Goal: Task Accomplishment & Management: Use online tool/utility

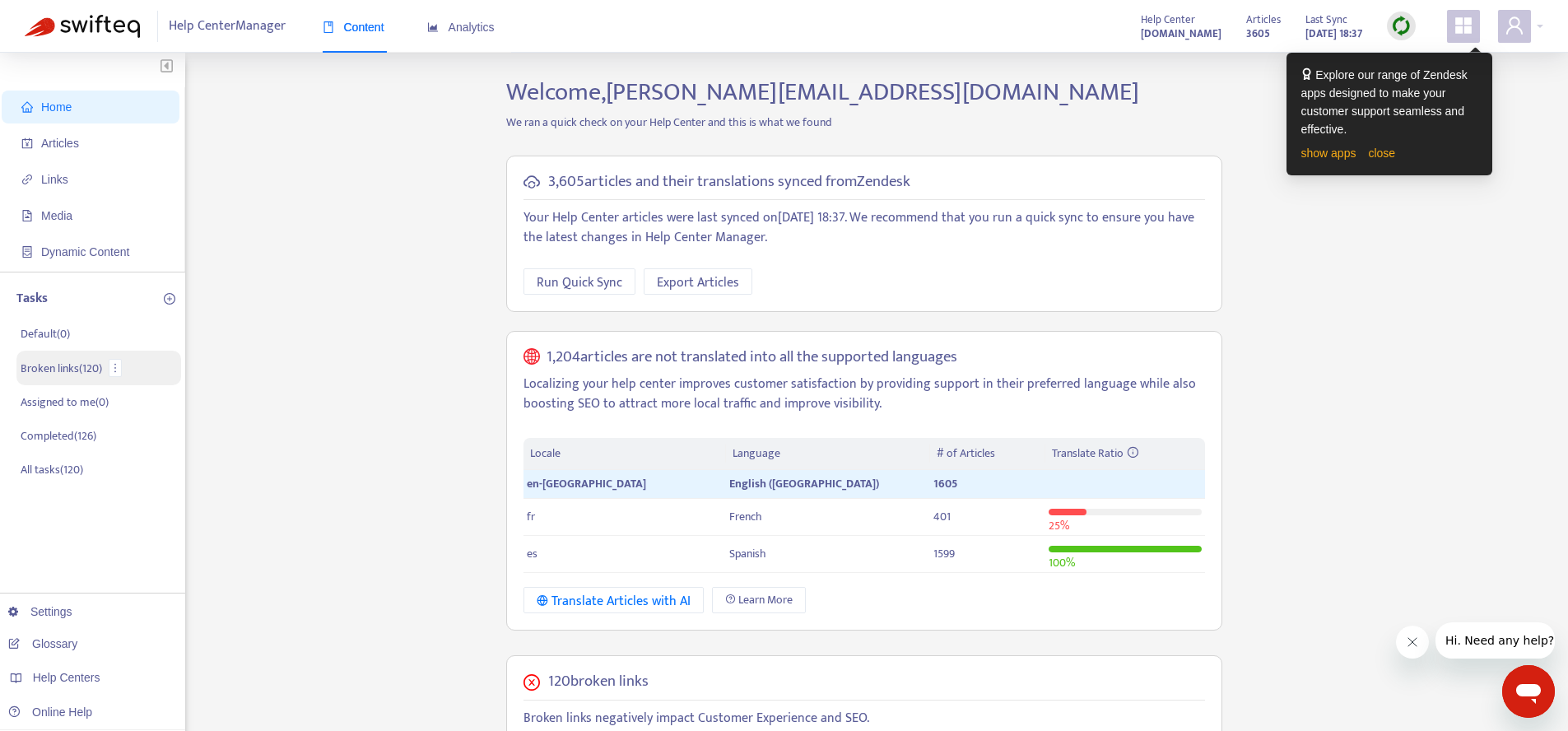
click at [87, 372] on p "Broken links ( 120 )" at bounding box center [61, 368] width 81 height 17
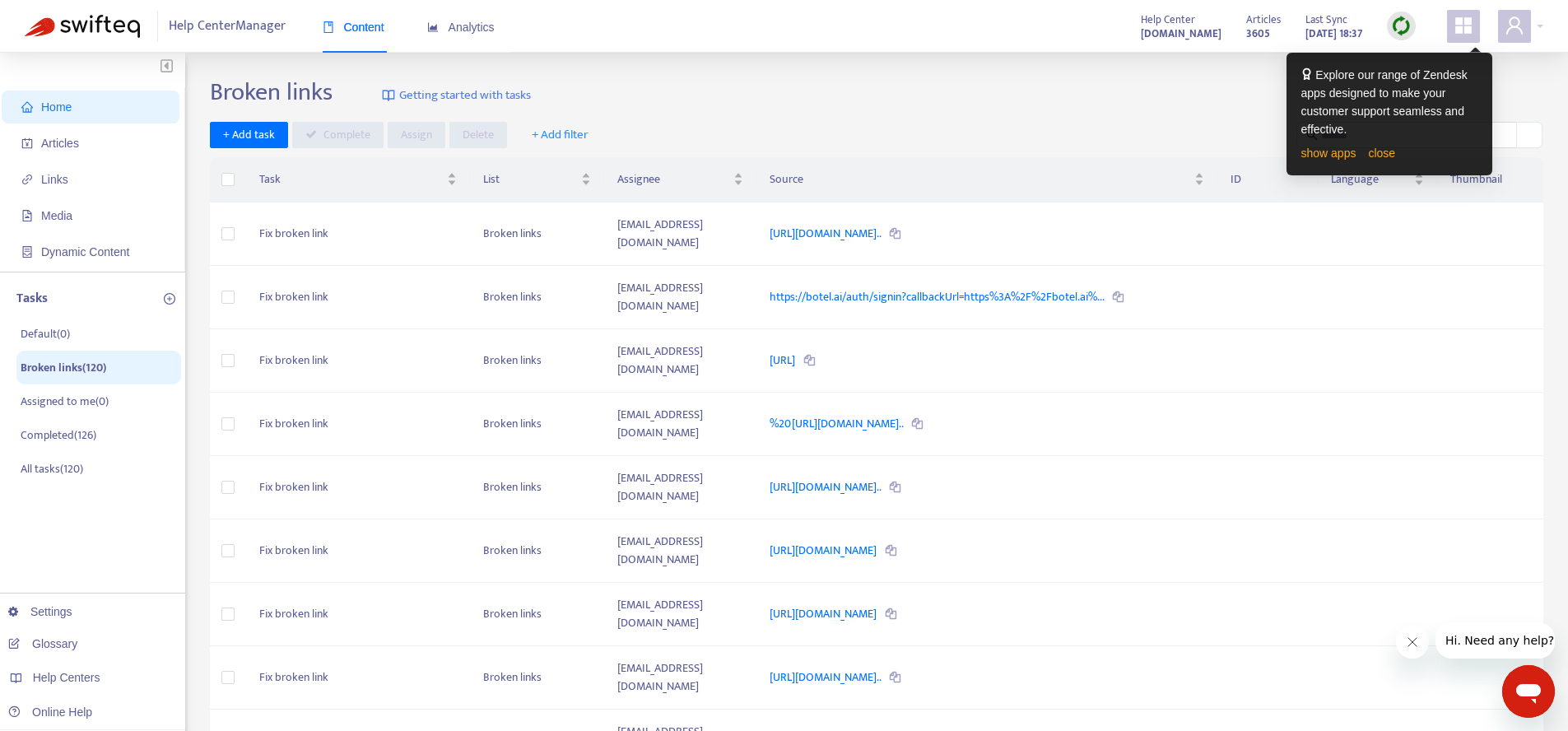
click at [573, 139] on span "+ Add filter" at bounding box center [560, 135] width 57 height 20
click at [1391, 154] on link "close" at bounding box center [1381, 153] width 27 height 13
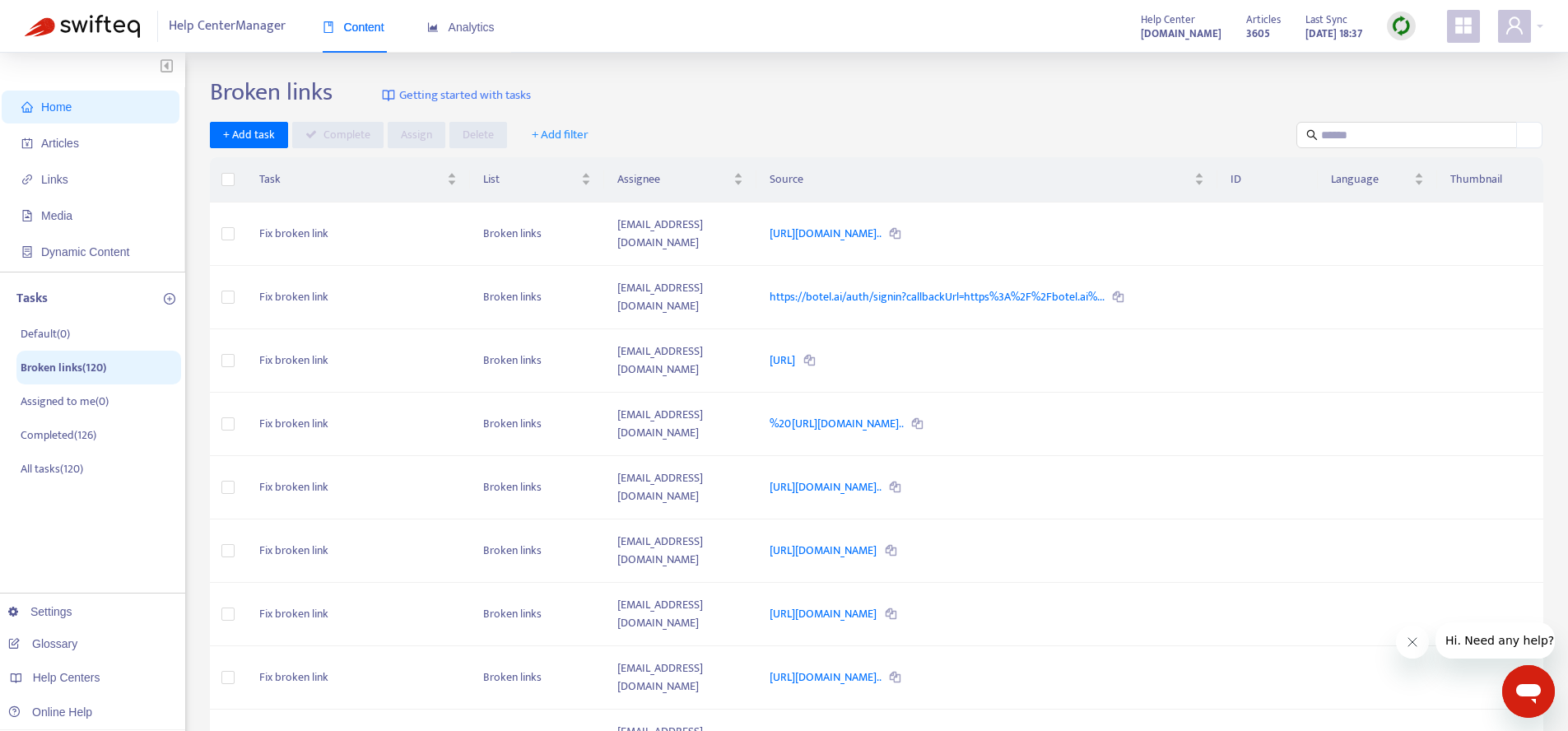
click at [544, 139] on span "+ Add filter" at bounding box center [560, 135] width 57 height 20
click at [579, 217] on span "Assignee" at bounding box center [571, 221] width 81 height 18
click at [702, 205] on div "No data" at bounding box center [666, 205] width 293 height 18
click at [656, 178] on icon at bounding box center [666, 178] width 32 height 15
click at [618, 136] on icon "close" at bounding box center [620, 136] width 11 height 11
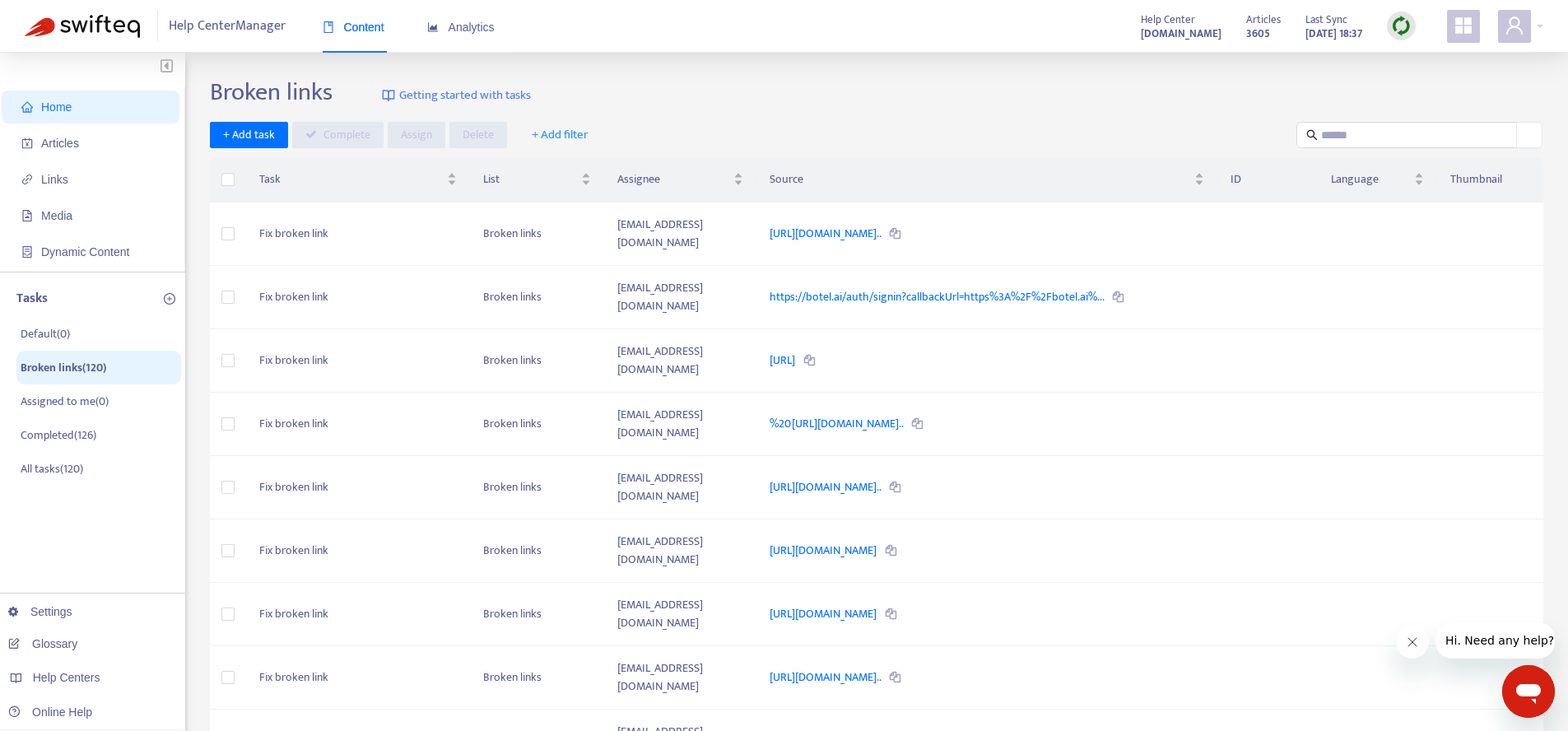
click at [590, 131] on button "+ Add filter" at bounding box center [559, 135] width 81 height 27
click at [593, 165] on span "Article Title" at bounding box center [571, 167] width 81 height 18
click at [721, 210] on div "No data" at bounding box center [666, 205] width 293 height 18
click at [672, 184] on icon at bounding box center [666, 178] width 32 height 15
click at [621, 132] on icon "close" at bounding box center [621, 136] width 9 height 9
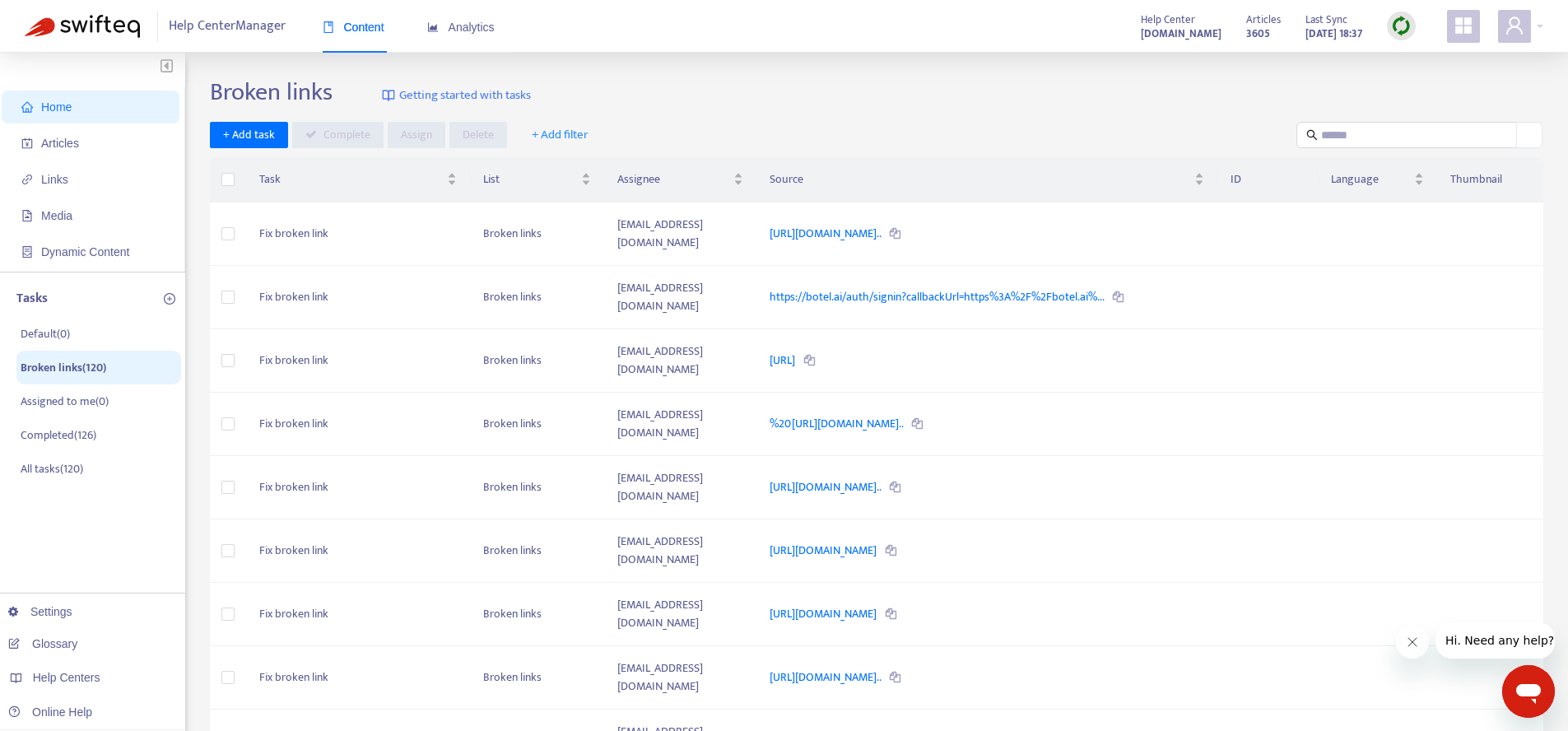
click at [573, 129] on span "+ Add filter" at bounding box center [560, 135] width 57 height 20
click at [579, 221] on span "Assignee" at bounding box center [571, 221] width 81 height 18
click at [587, 139] on div at bounding box center [564, 135] width 100 height 20
drag, startPoint x: 550, startPoint y: 137, endPoint x: 512, endPoint y: 135, distance: 38.1
click at [515, 135] on div "***** [PERSON_NAME]" at bounding box center [534, 135] width 39 height 20
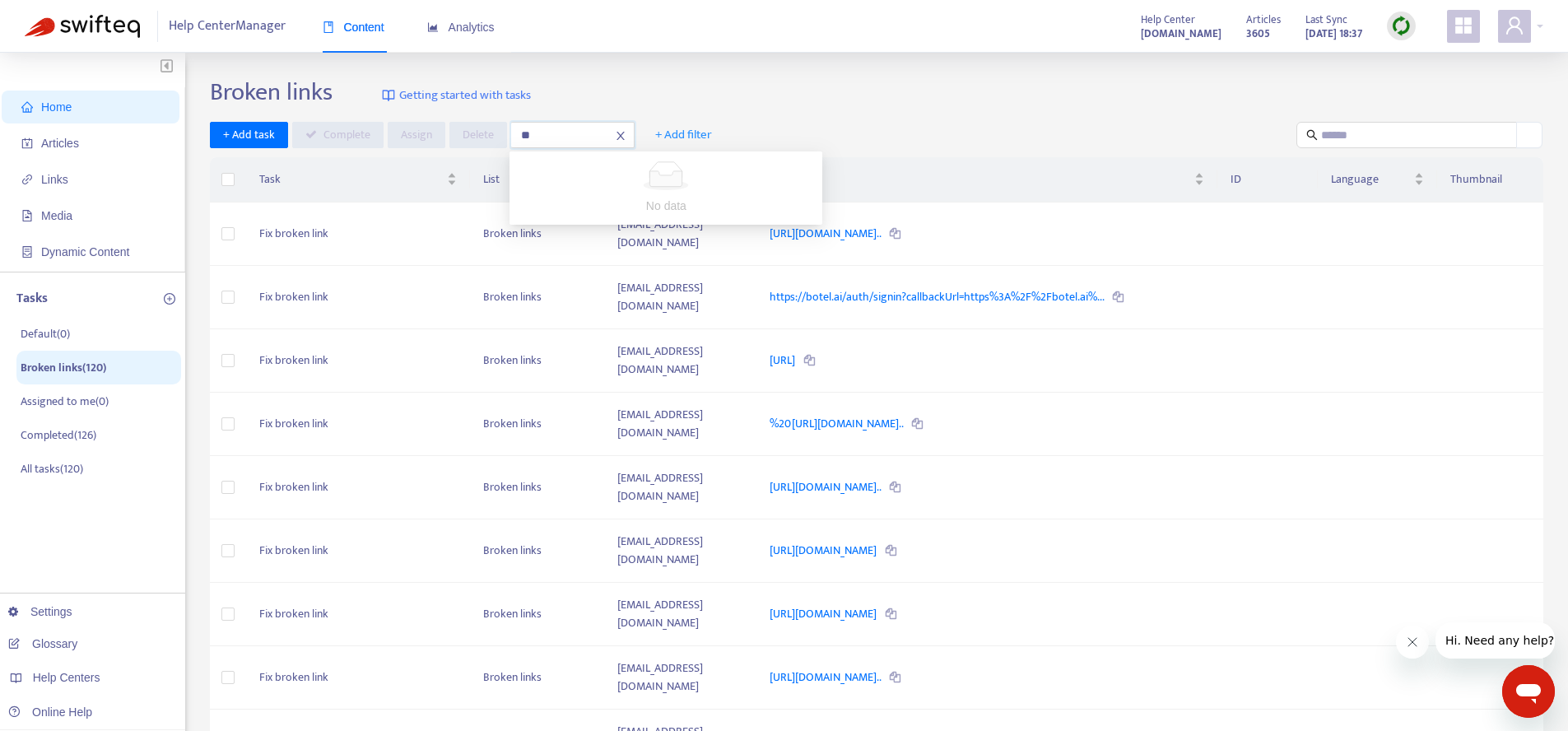
type input "***"
click at [624, 133] on icon "close" at bounding box center [620, 136] width 11 height 11
click at [582, 133] on span "+ Add filter" at bounding box center [560, 135] width 57 height 20
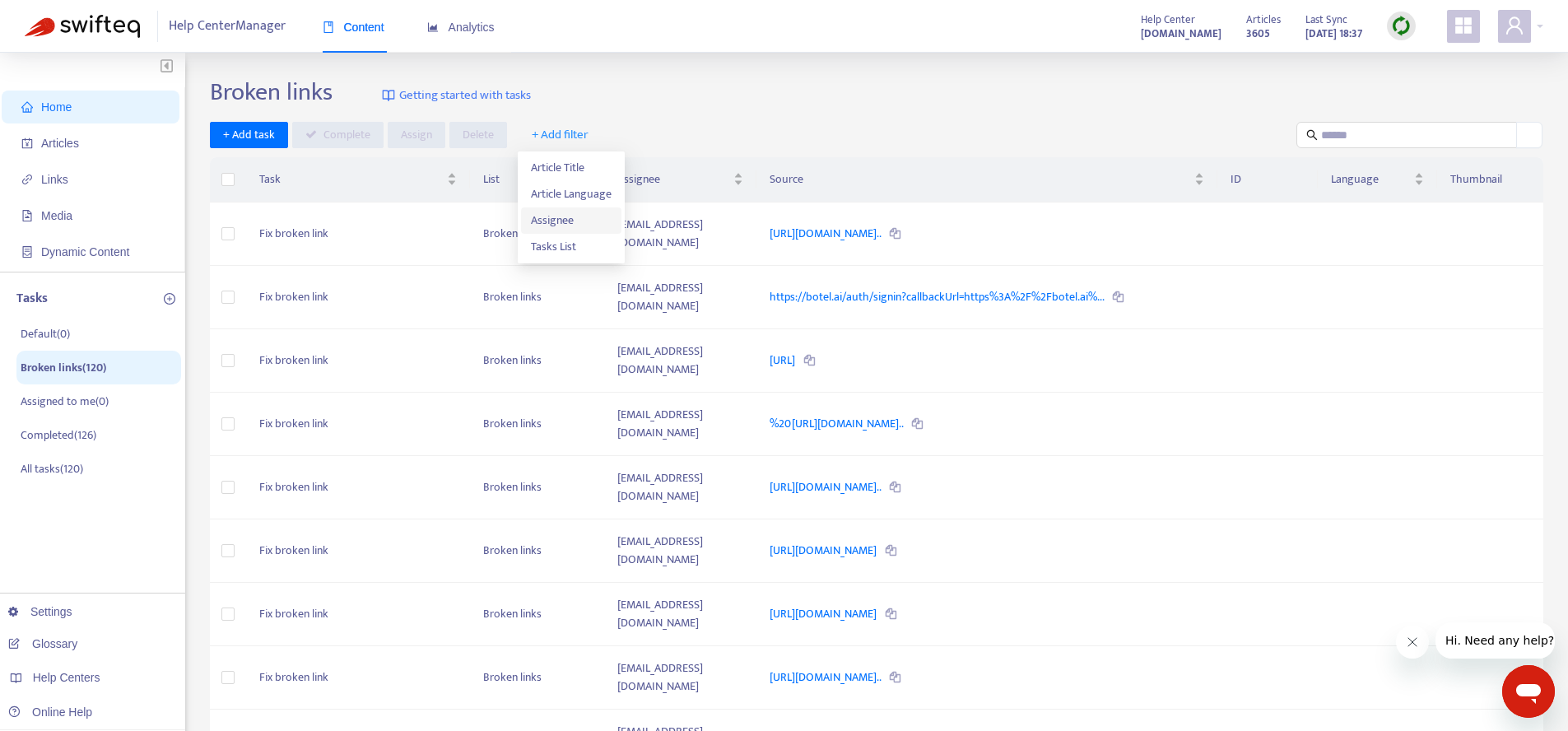
click at [575, 220] on span "Assignee" at bounding box center [571, 221] width 81 height 18
click at [563, 146] on div "Assignee" at bounding box center [573, 135] width 124 height 27
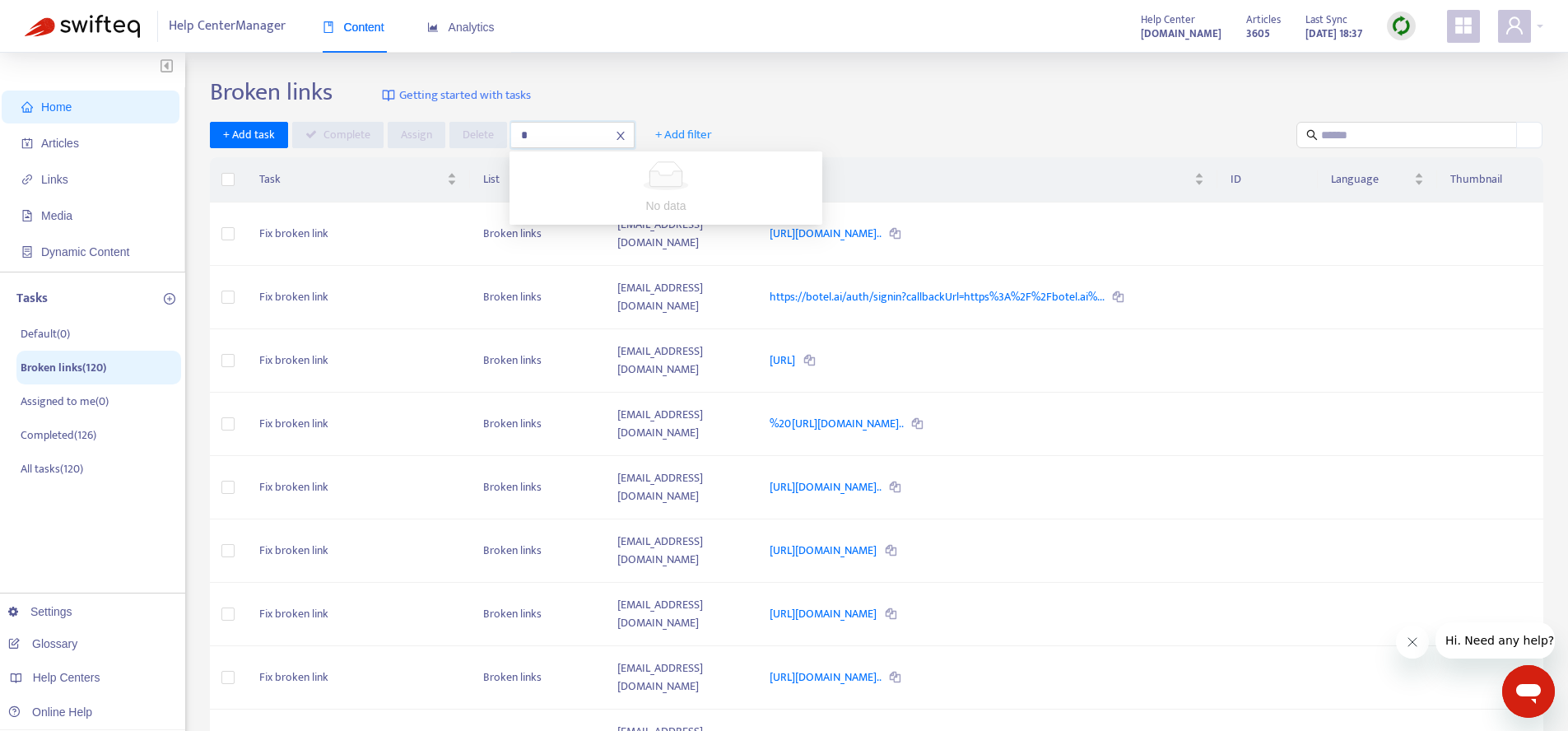
type input "**"
click at [624, 137] on icon "close" at bounding box center [620, 136] width 11 height 11
click at [587, 139] on span "+ Add filter" at bounding box center [560, 135] width 57 height 20
click at [630, 127] on div "+ Add task Complete Assign Delete + Add filter" at bounding box center [877, 136] width 1333 height 27
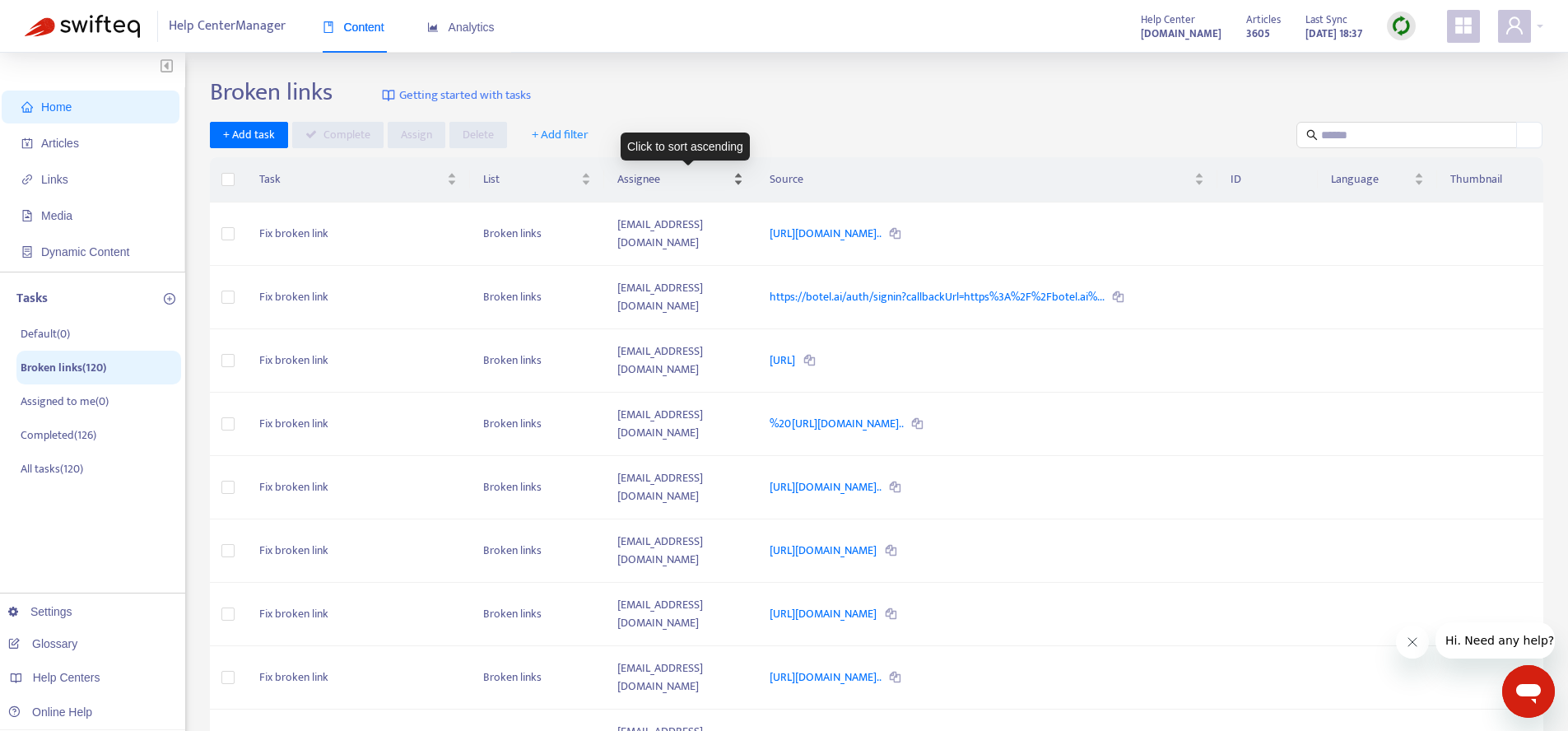
click at [630, 186] on span "Assignee" at bounding box center [673, 179] width 112 height 18
click at [743, 184] on div "Assignee" at bounding box center [680, 179] width 126 height 18
click at [743, 175] on div "Assignee" at bounding box center [680, 179] width 126 height 18
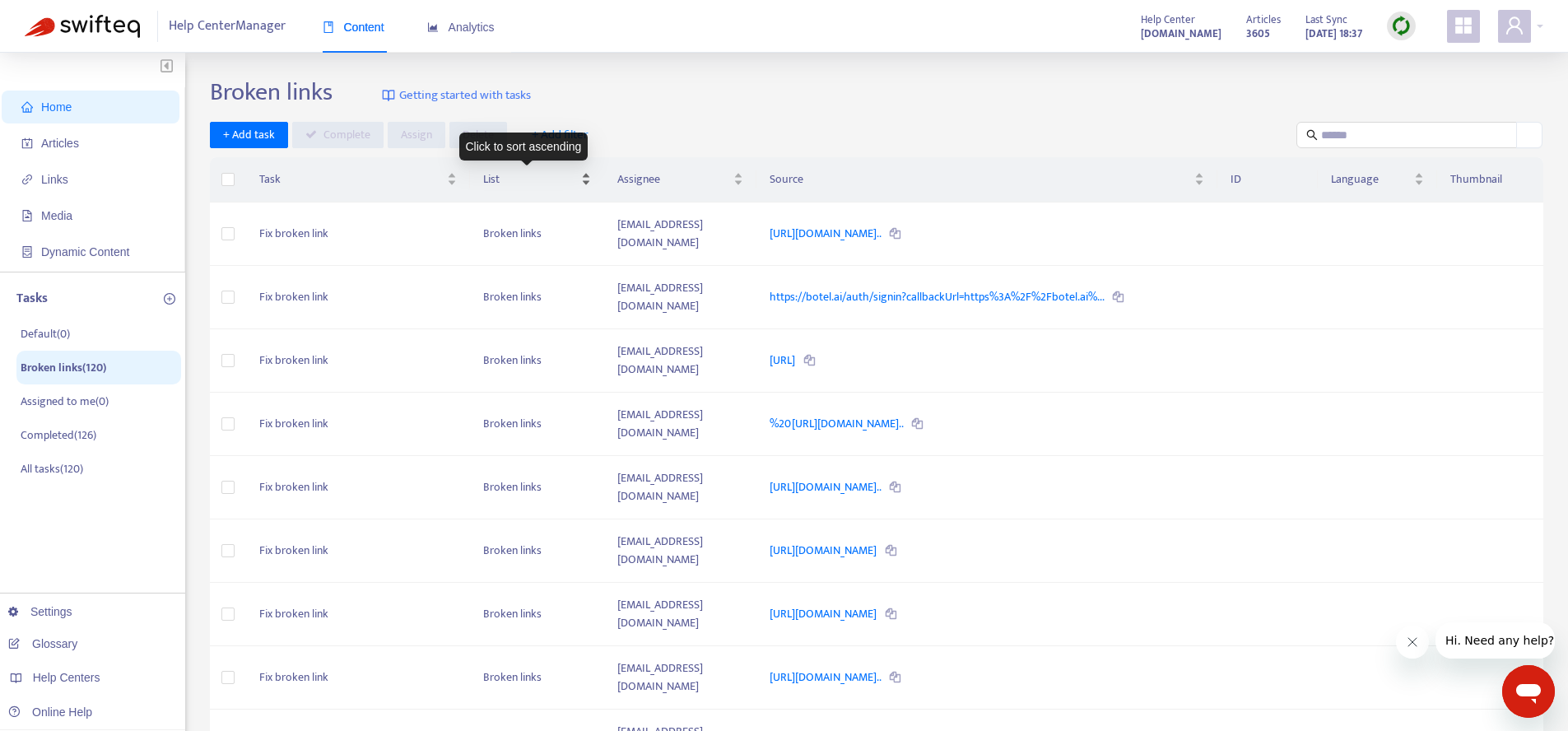
click at [572, 188] on div "List" at bounding box center [537, 179] width 108 height 18
click at [575, 182] on div "List" at bounding box center [537, 179] width 108 height 18
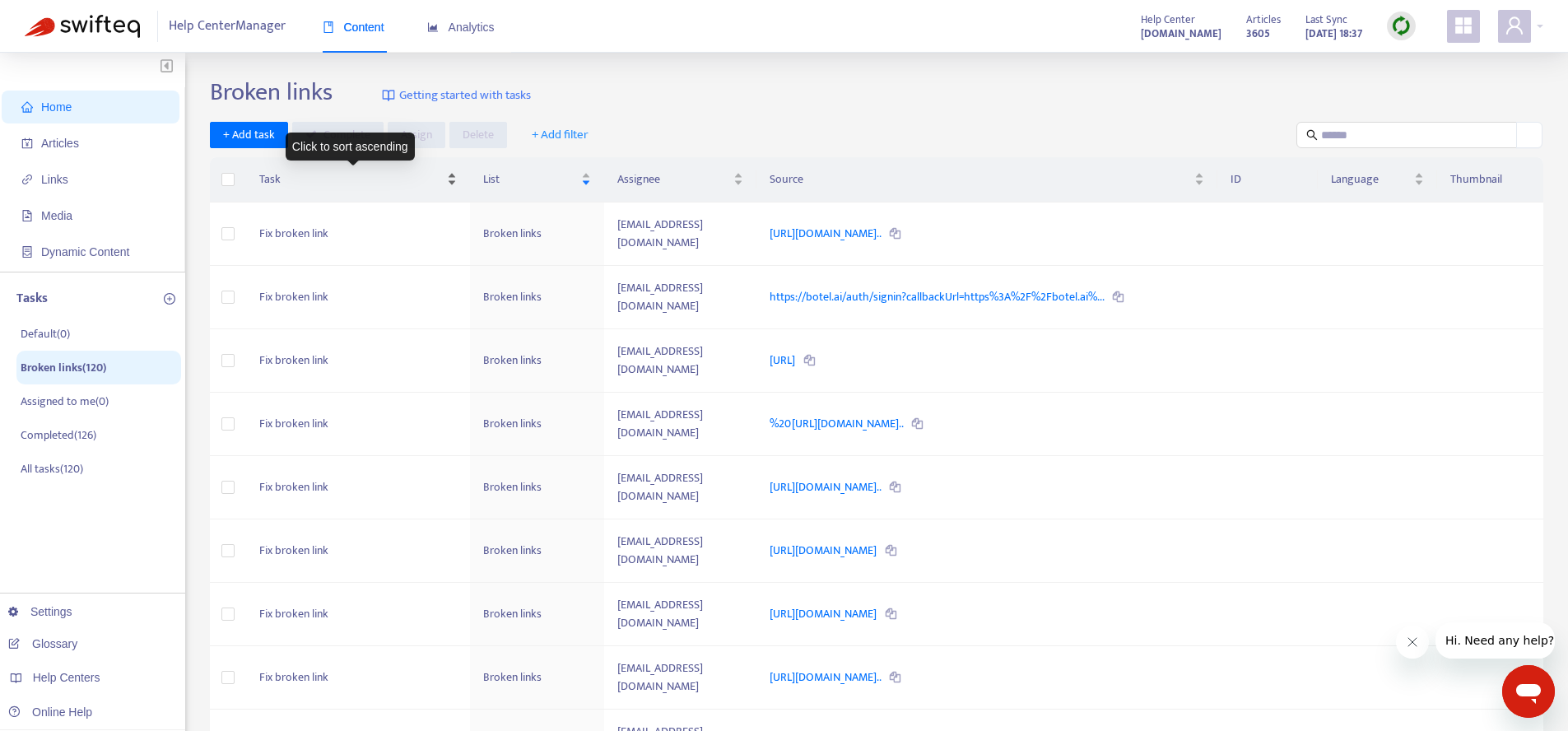
click at [329, 188] on span "Task" at bounding box center [351, 179] width 184 height 18
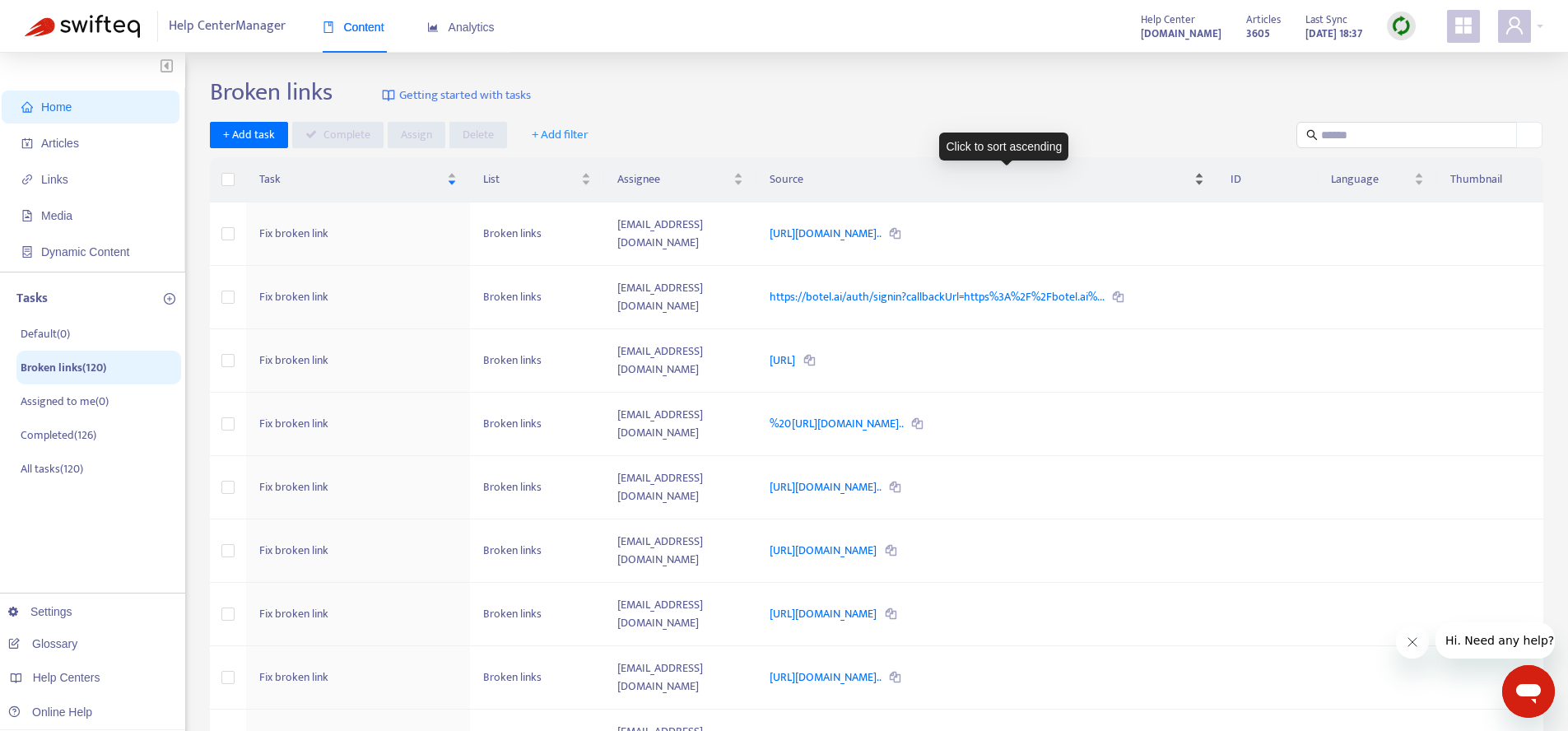
click at [1114, 186] on span "Source" at bounding box center [980, 179] width 421 height 18
click at [1288, 182] on th "ID" at bounding box center [1268, 179] width 101 height 45
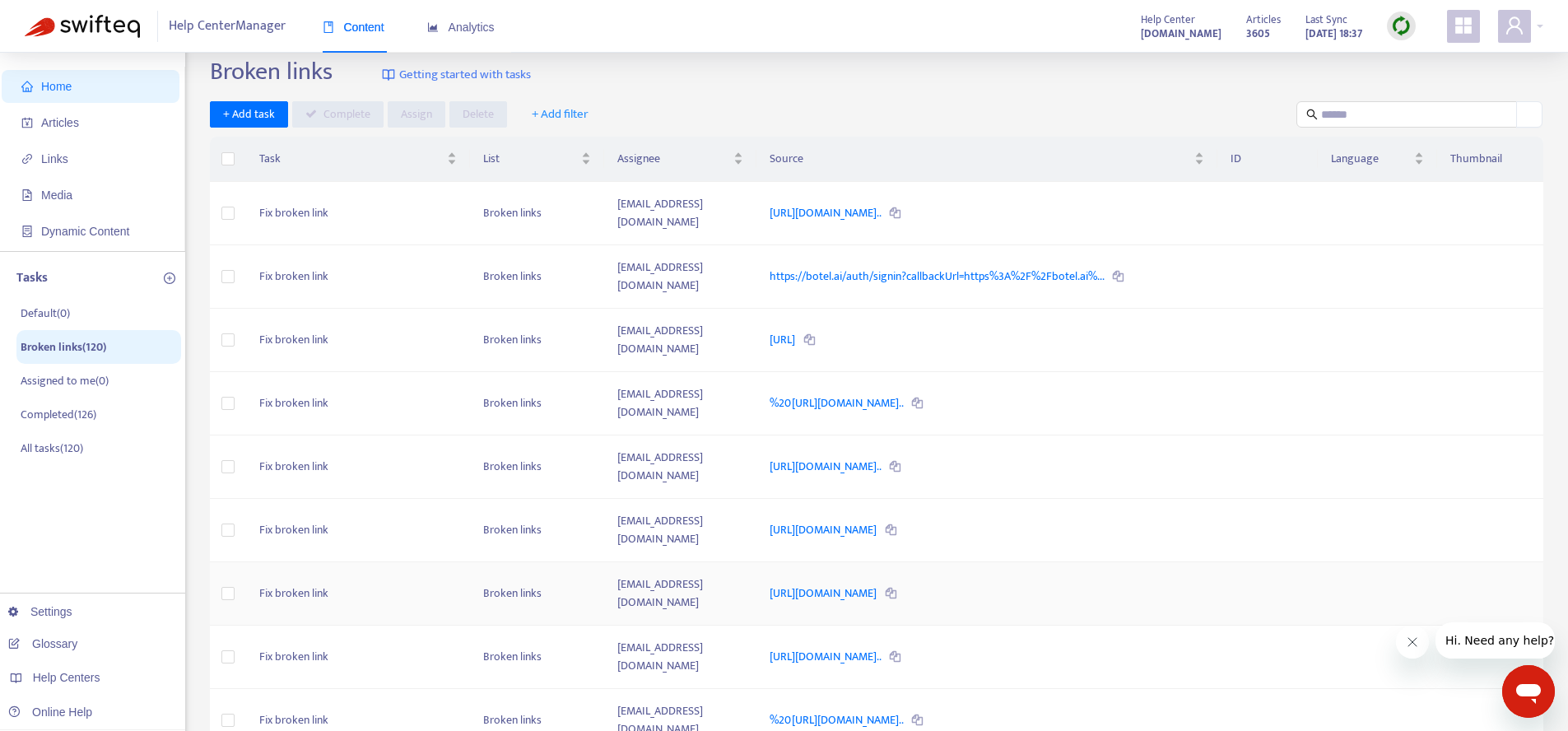
scroll to position [310, 0]
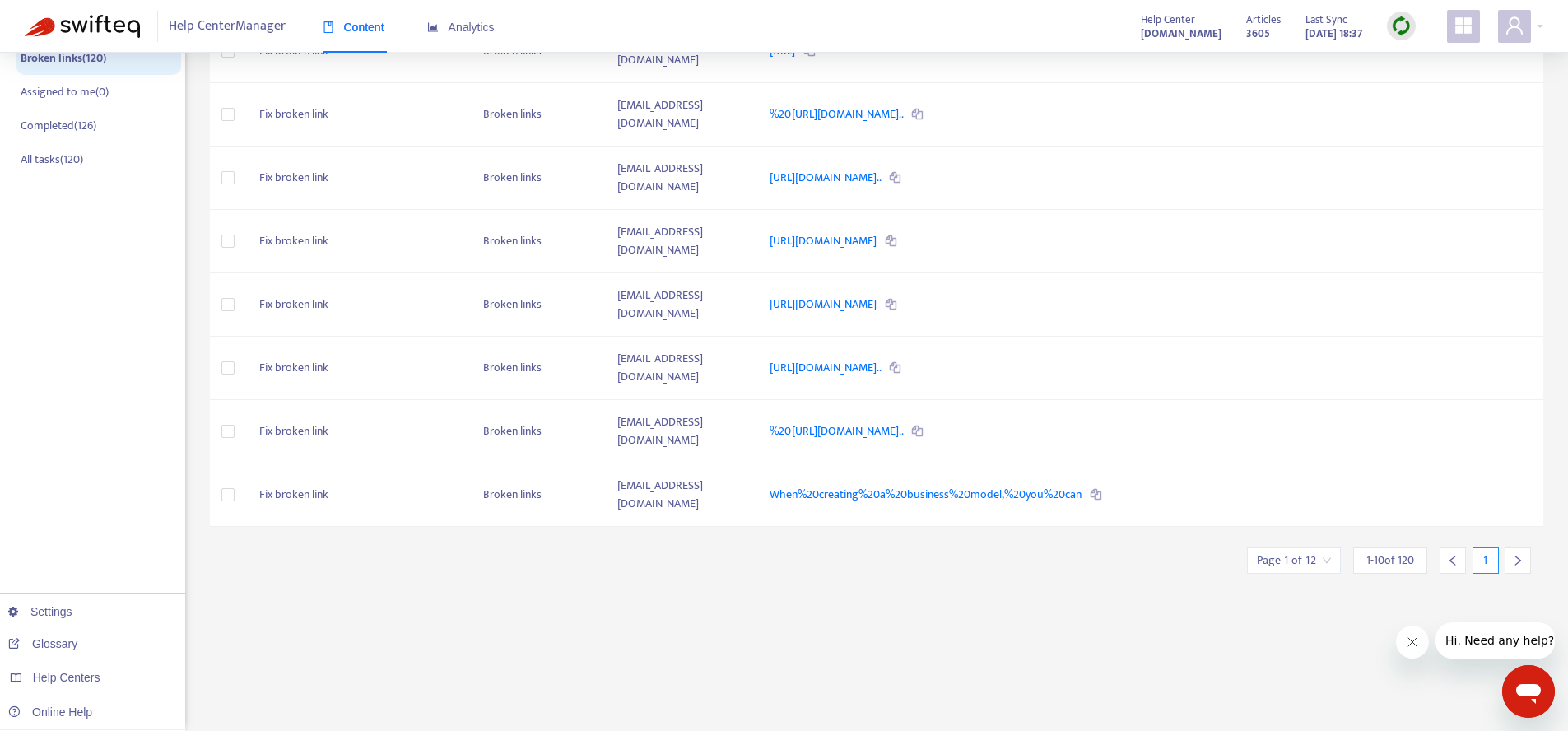
click at [1523, 555] on icon "right" at bounding box center [1517, 560] width 11 height 11
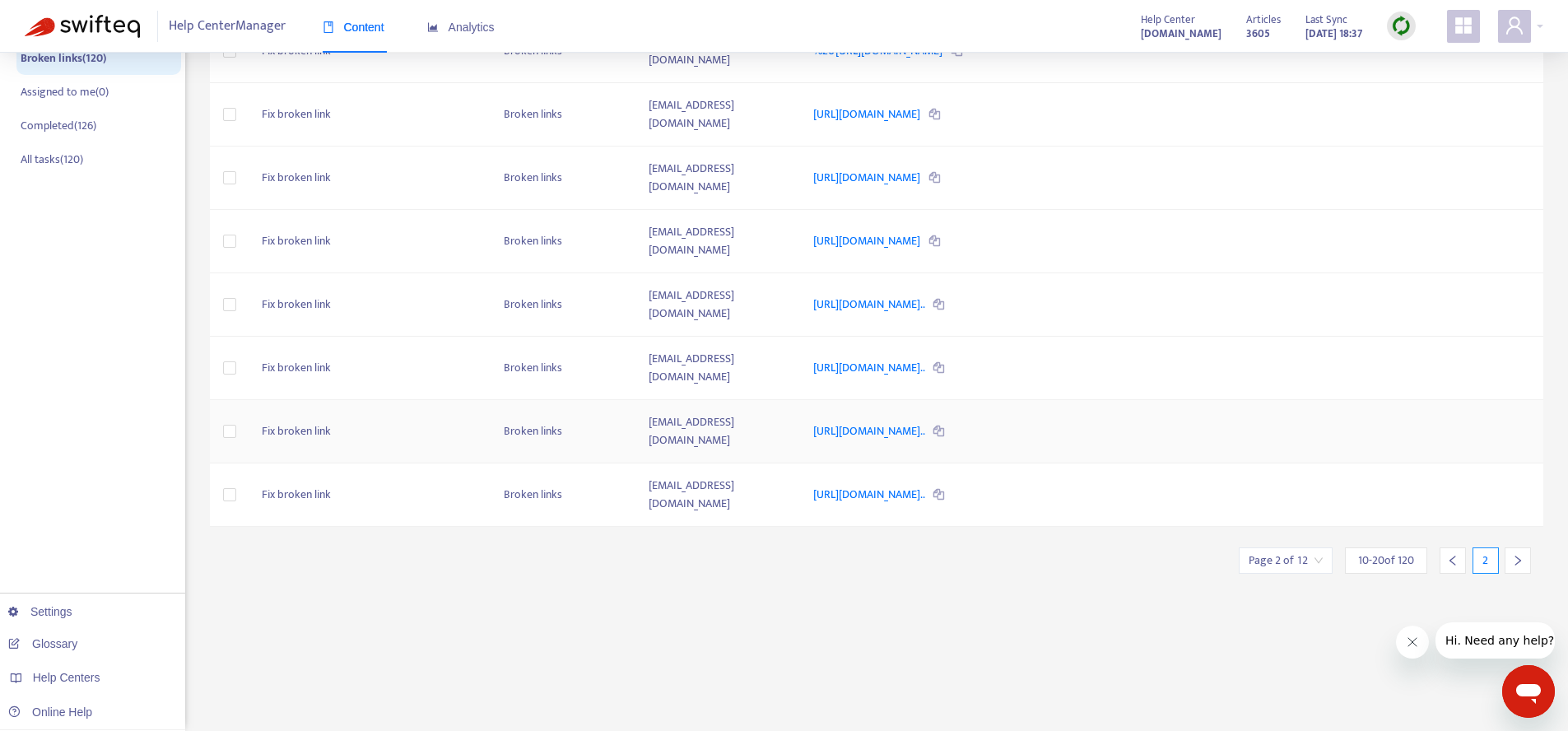
scroll to position [120, 0]
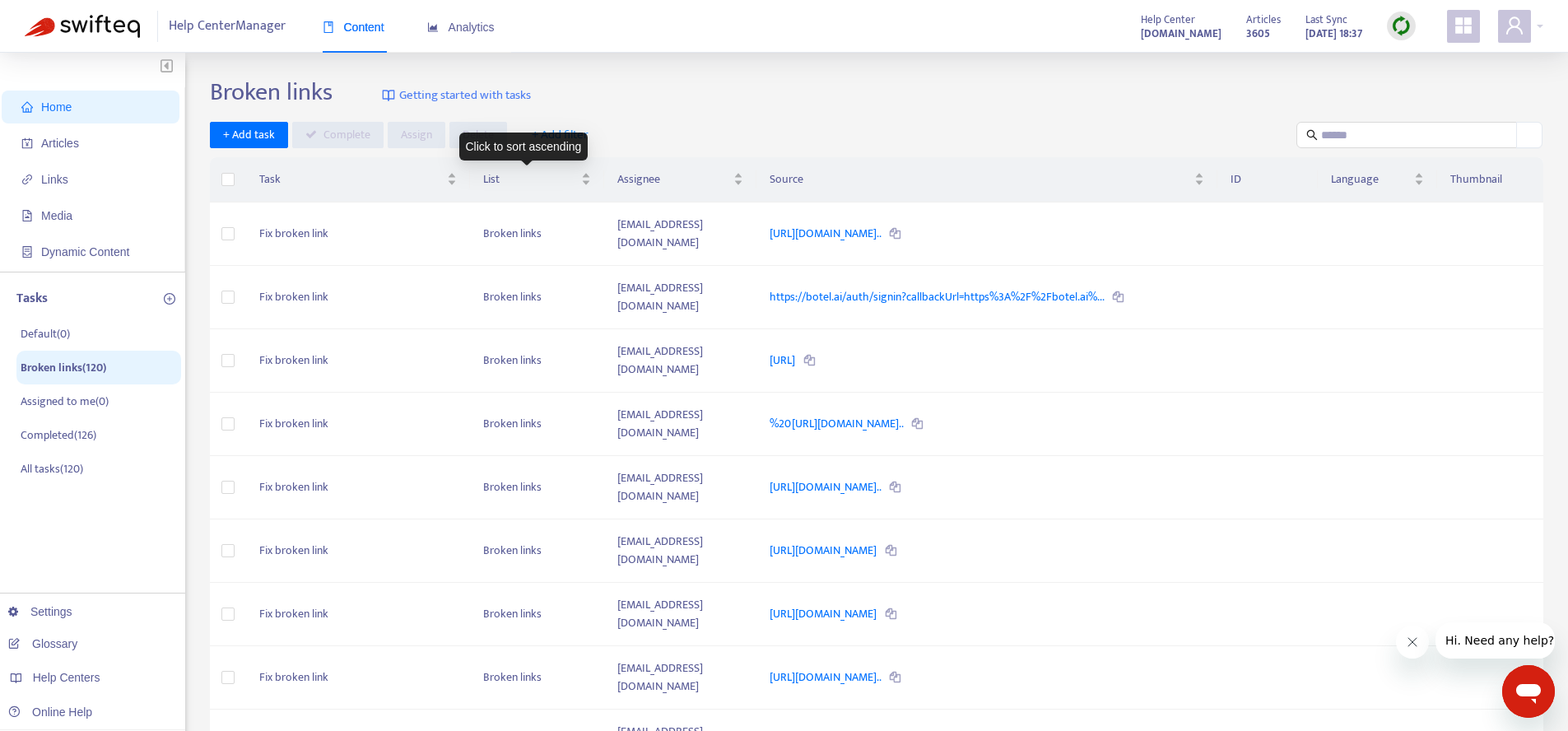
click at [559, 134] on div "Click to sort ascending" at bounding box center [523, 146] width 130 height 28
click at [560, 130] on span "+ Add filter" at bounding box center [560, 135] width 57 height 20
click at [582, 239] on span "Tasks List" at bounding box center [571, 246] width 81 height 18
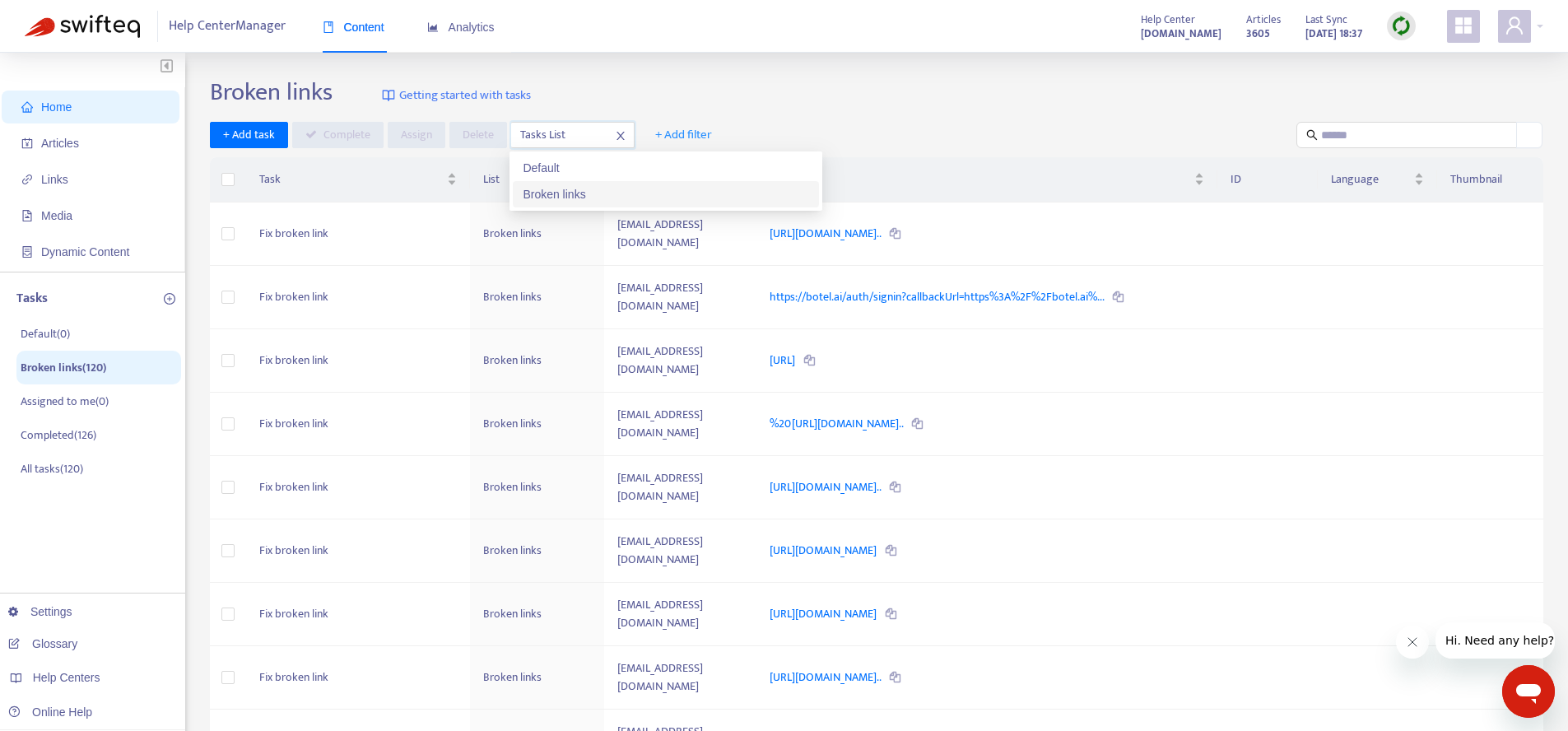
click at [582, 201] on div "Broken links" at bounding box center [666, 194] width 286 height 18
click at [656, 112] on div "Broken links Getting started with tasks" at bounding box center [877, 95] width 1333 height 36
click at [682, 131] on span "+ Add filter" at bounding box center [684, 135] width 57 height 20
click at [702, 194] on span "Article Language" at bounding box center [695, 194] width 81 height 18
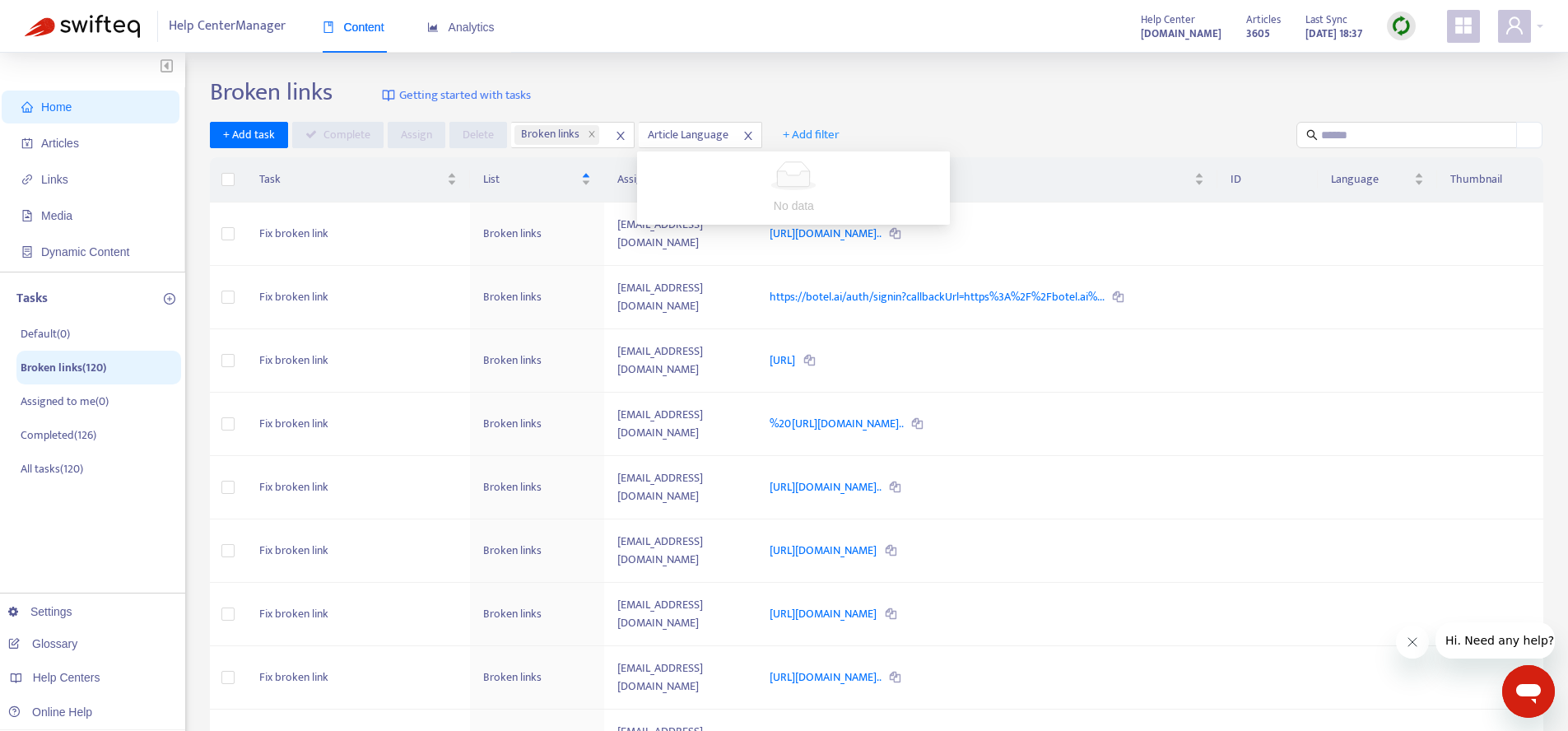
click at [794, 132] on span "+ Add filter" at bounding box center [811, 135] width 57 height 20
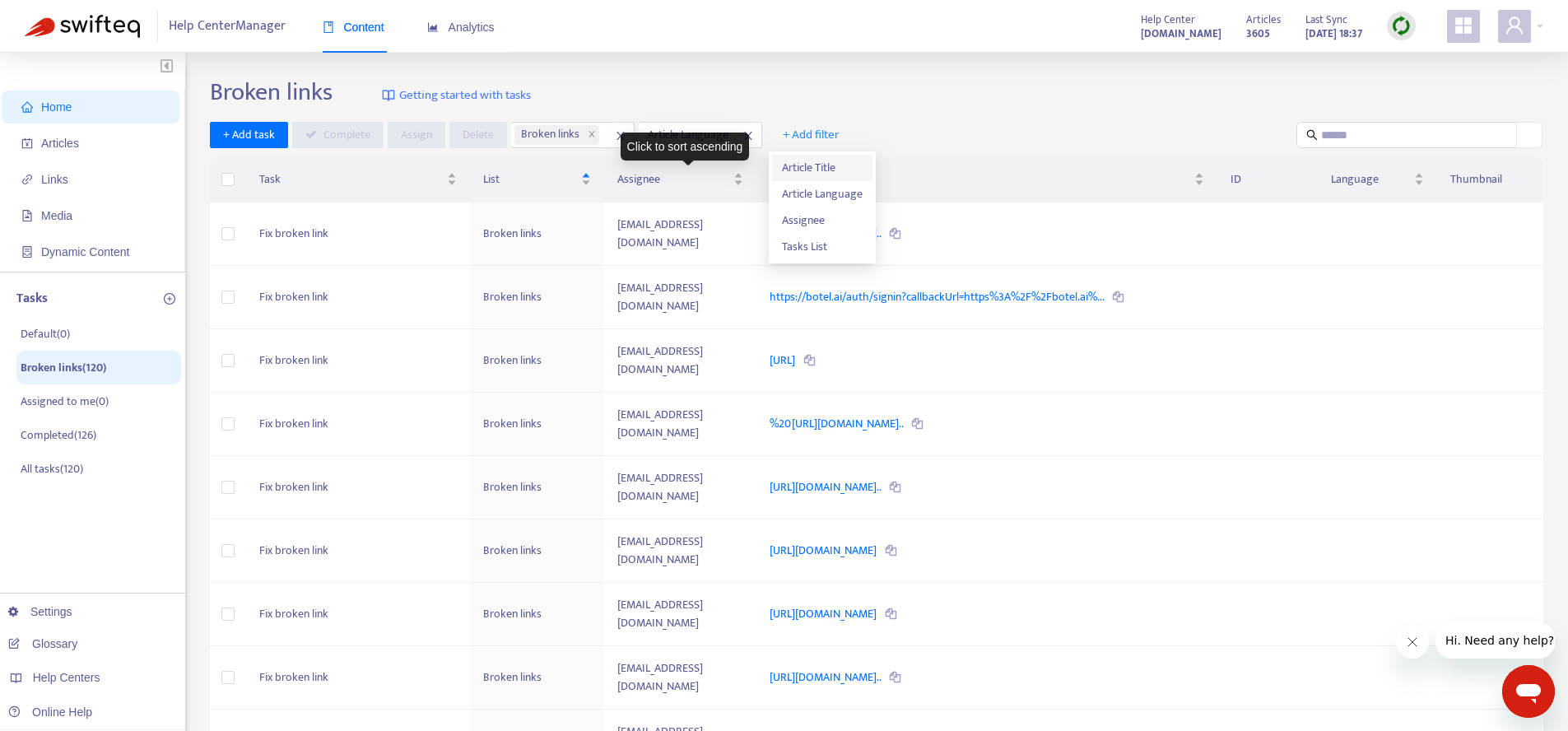
click at [797, 165] on span "Article Title" at bounding box center [822, 167] width 81 height 18
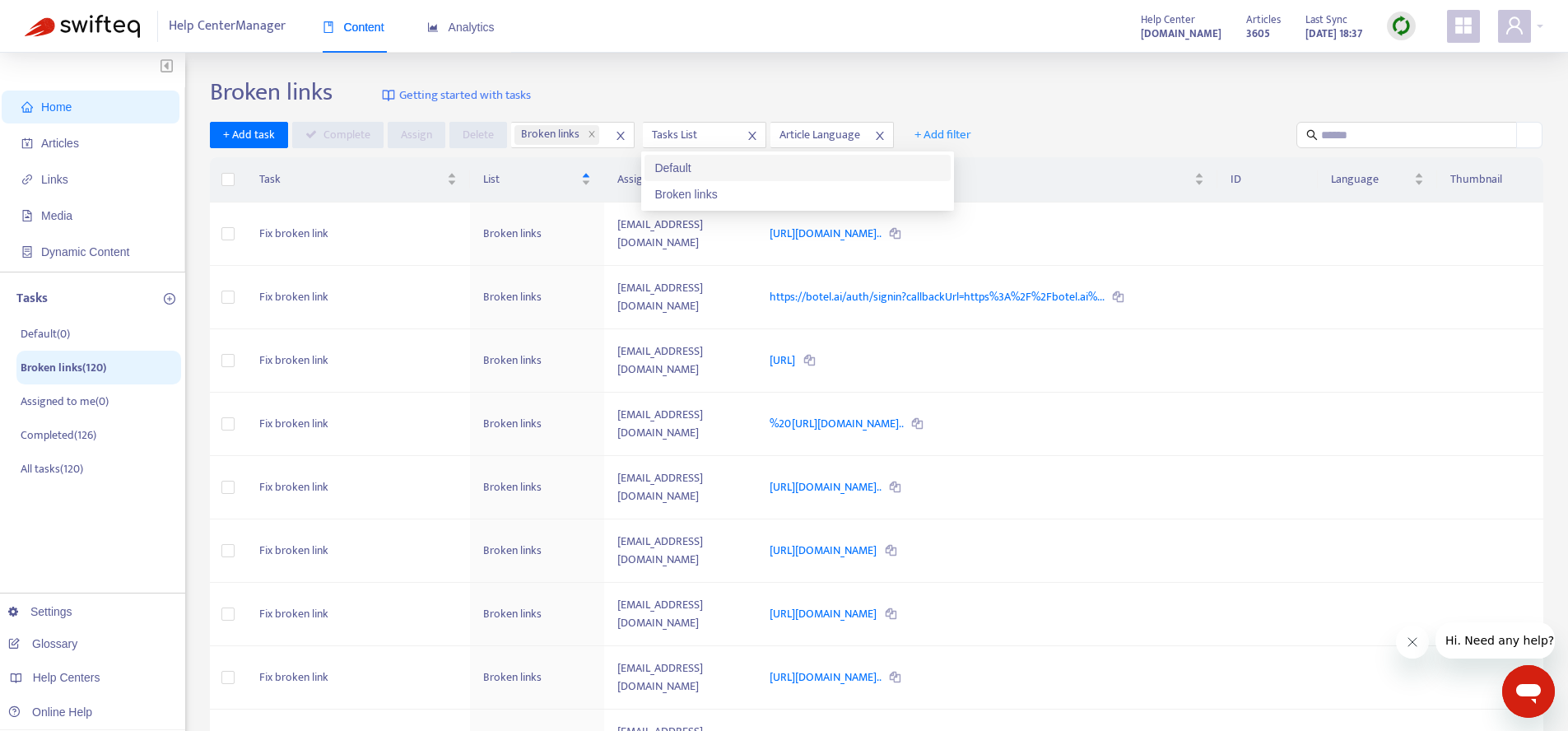
click at [768, 106] on div "Broken links Getting started with tasks" at bounding box center [877, 95] width 1333 height 36
click at [753, 135] on icon "close" at bounding box center [751, 136] width 11 height 11
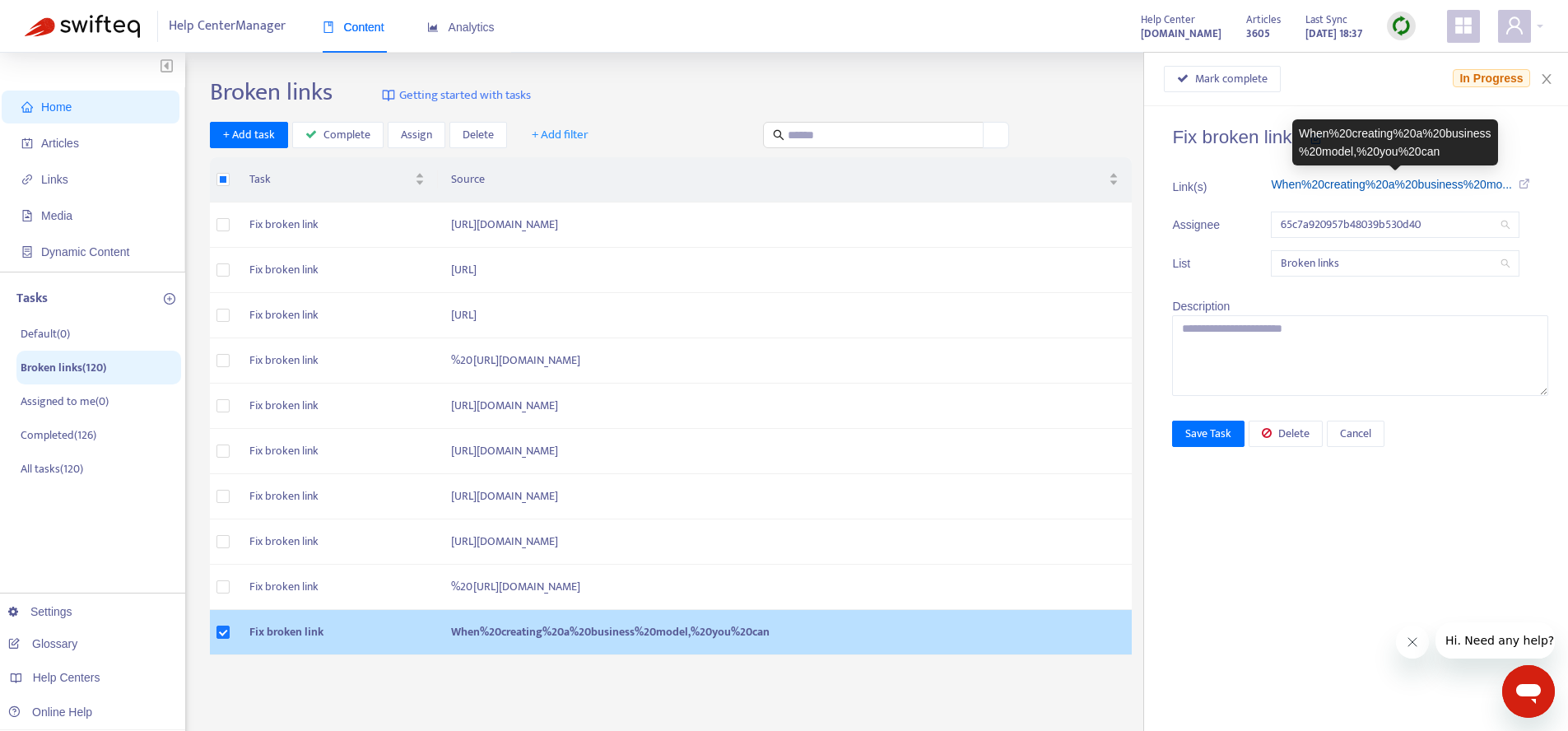
click at [1372, 188] on link "When%20creating%20a%20business%20mo..." at bounding box center [1390, 184] width 241 height 13
